Goal: Navigation & Orientation: Find specific page/section

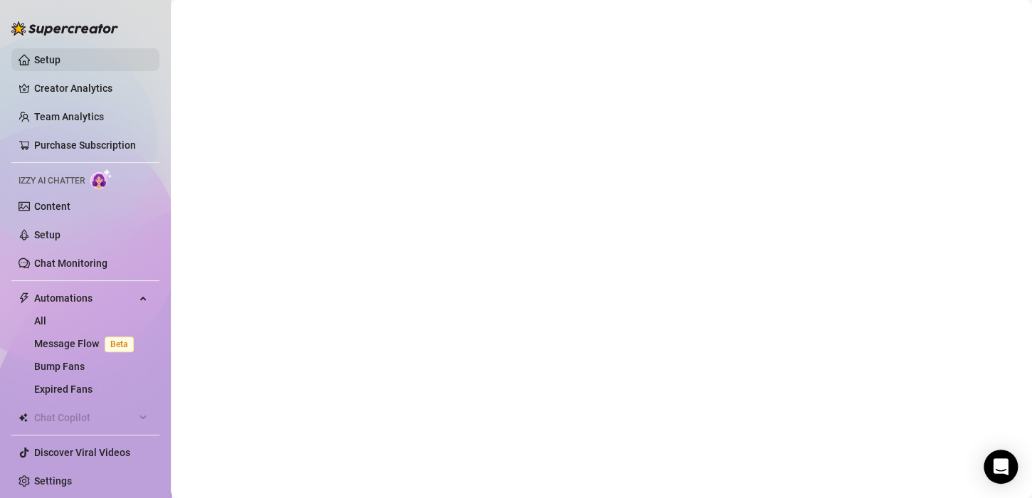
click at [61, 56] on link "Setup" at bounding box center [47, 59] width 26 height 11
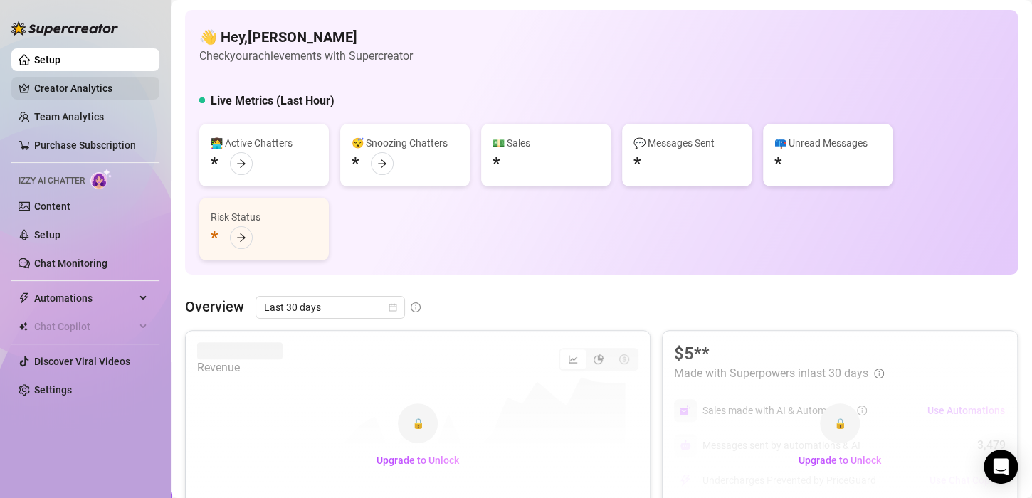
click at [73, 93] on link "Creator Analytics" at bounding box center [91, 88] width 114 height 23
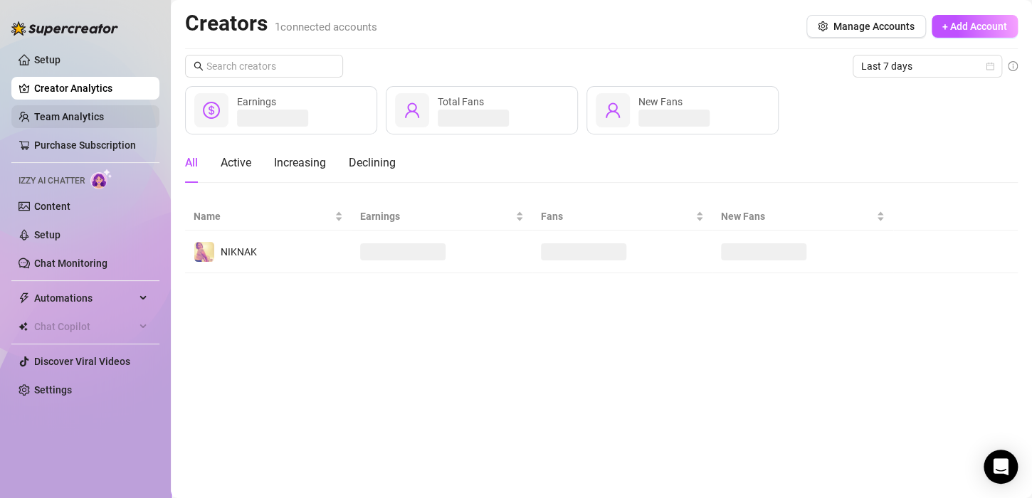
click at [51, 120] on link "Team Analytics" at bounding box center [69, 116] width 70 height 11
